Goal: Transaction & Acquisition: Purchase product/service

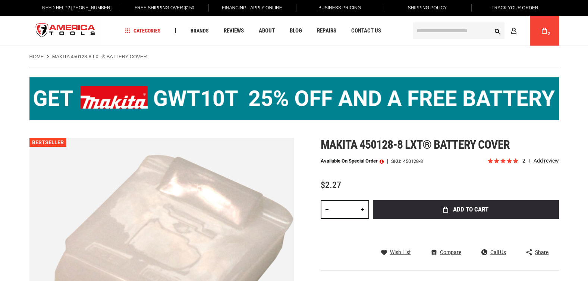
click at [545, 30] on icon at bounding box center [544, 31] width 5 height 6
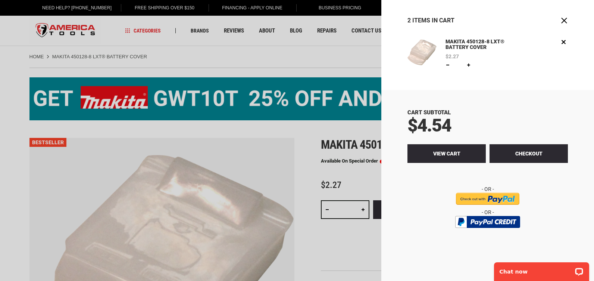
click at [450, 154] on span "View Cart" at bounding box center [446, 153] width 27 height 6
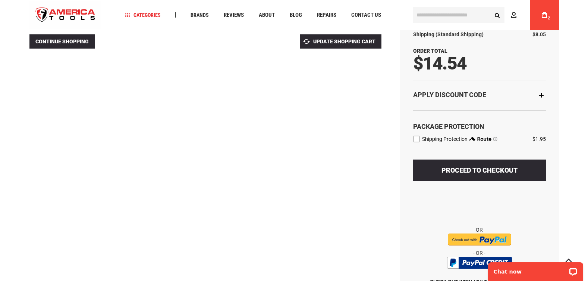
scroll to position [187, 0]
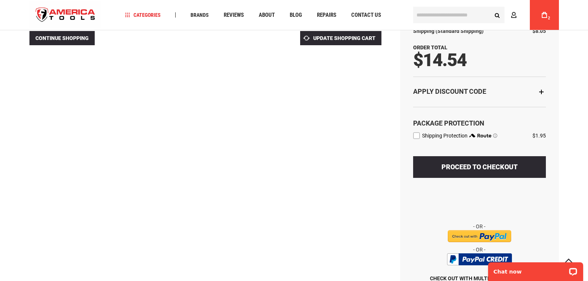
click at [416, 136] on label "route shipping protection selector element" at bounding box center [416, 135] width 7 height 7
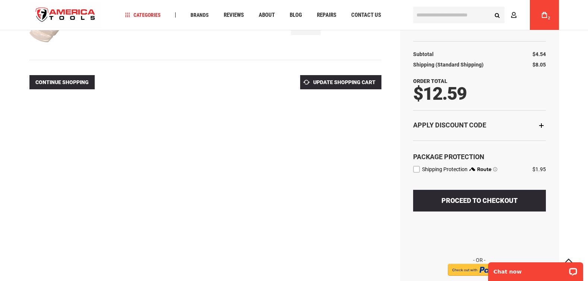
scroll to position [0, 0]
